Goal: Transaction & Acquisition: Book appointment/travel/reservation

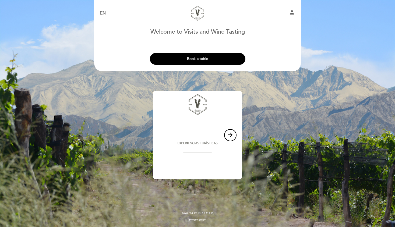
click at [203, 59] on button "Book a table" at bounding box center [197, 59] width 95 height 12
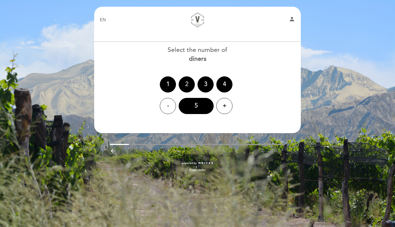
click at [186, 84] on div "2" at bounding box center [187, 84] width 16 height 16
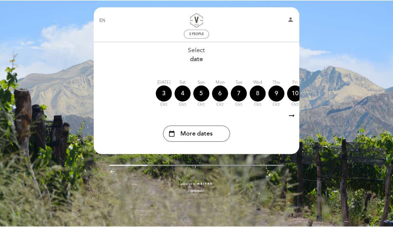
scroll to position [0, 0]
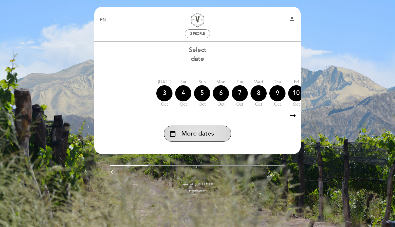
click at [188, 133] on span "More dates" at bounding box center [197, 133] width 33 height 9
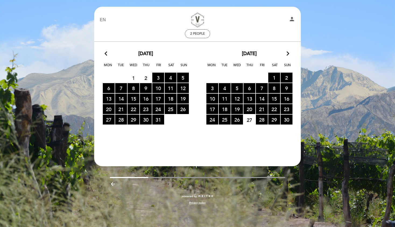
click at [287, 52] on icon "arrow_forward_ios" at bounding box center [287, 53] width 5 height 7
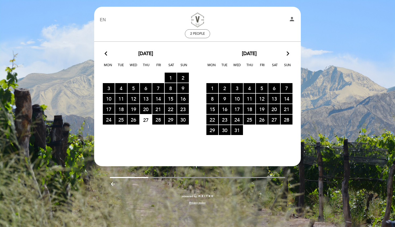
click at [287, 52] on icon "arrow_forward_ios" at bounding box center [287, 53] width 5 height 7
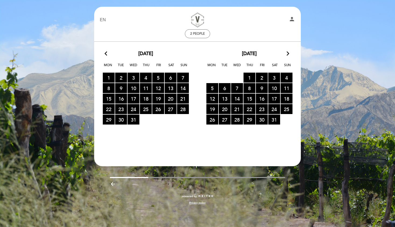
click at [287, 52] on icon "arrow_forward_ios" at bounding box center [287, 53] width 5 height 7
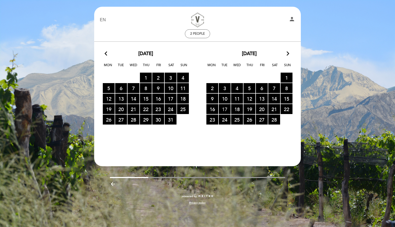
click at [223, 109] on span "17 RESERVATIONS AVAILABLE" at bounding box center [225, 109] width 12 height 10
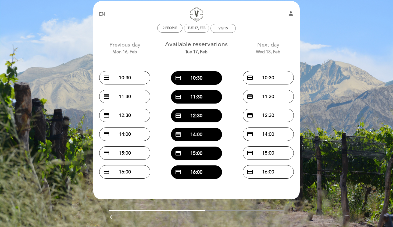
scroll to position [6, 0]
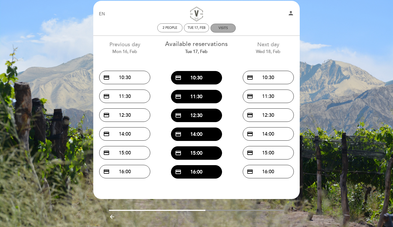
click at [224, 28] on div "VISITS" at bounding box center [223, 28] width 9 height 4
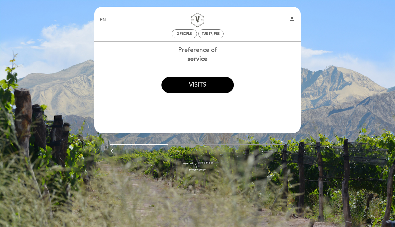
click at [195, 88] on button "VISITS" at bounding box center [197, 85] width 72 height 16
